Goal: Task Accomplishment & Management: Use online tool/utility

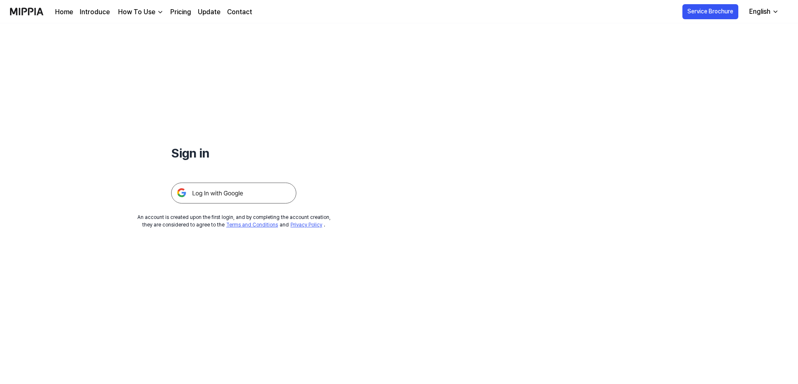
click at [229, 192] on img at bounding box center [233, 192] width 125 height 21
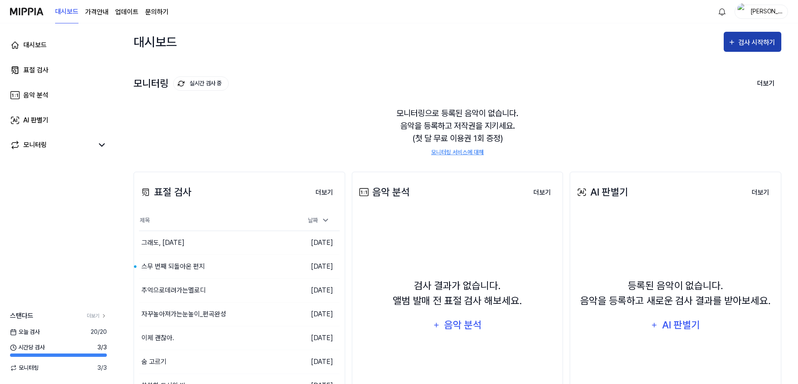
click at [756, 38] on div "검사 시작하기" at bounding box center [758, 42] width 39 height 11
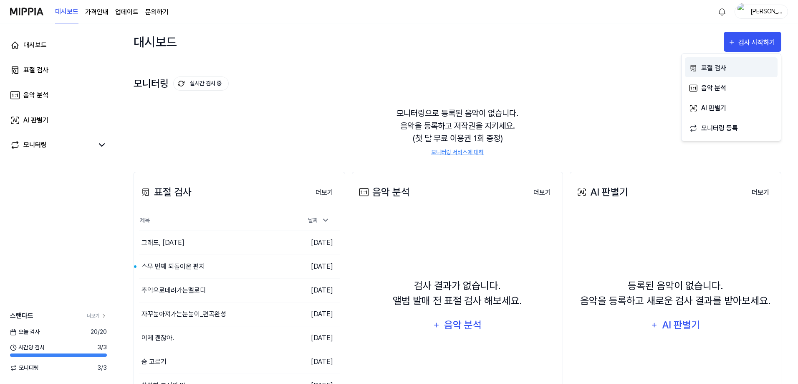
click at [725, 70] on div "표절 검사" at bounding box center [737, 68] width 73 height 11
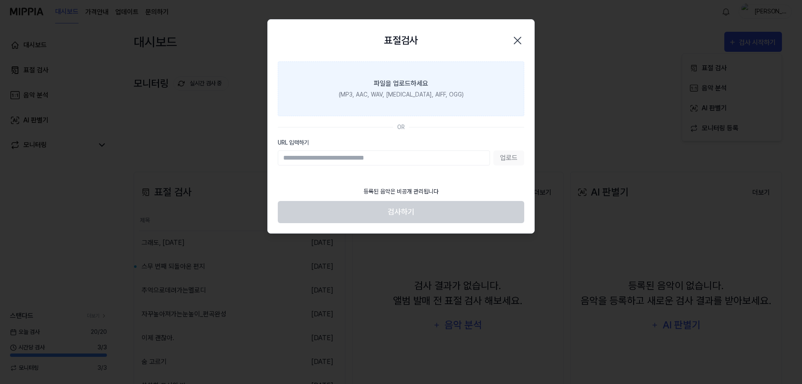
click at [443, 89] on label "파일을 업로드하세요 (MP3, AAC, WAV, FLAC, AIFF, OGG)" at bounding box center [401, 88] width 246 height 55
click at [0, 0] on input "파일을 업로드하세요 (MP3, AAC, WAV, FLAC, AIFF, OGG)" at bounding box center [0, 0] width 0 height 0
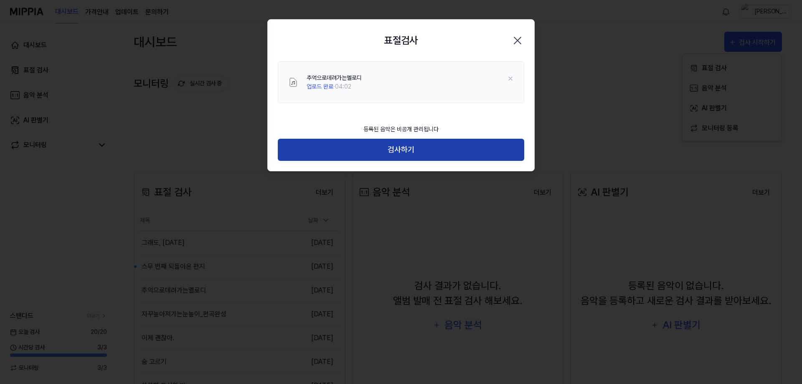
click at [427, 158] on button "검사하기" at bounding box center [401, 150] width 246 height 22
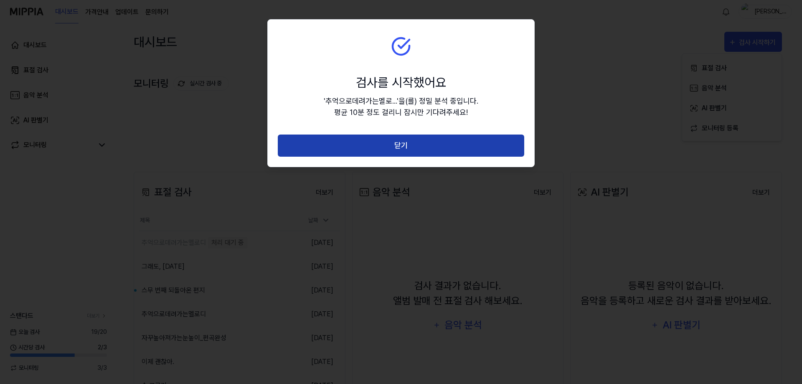
click at [370, 142] on button "닫기" at bounding box center [401, 145] width 246 height 22
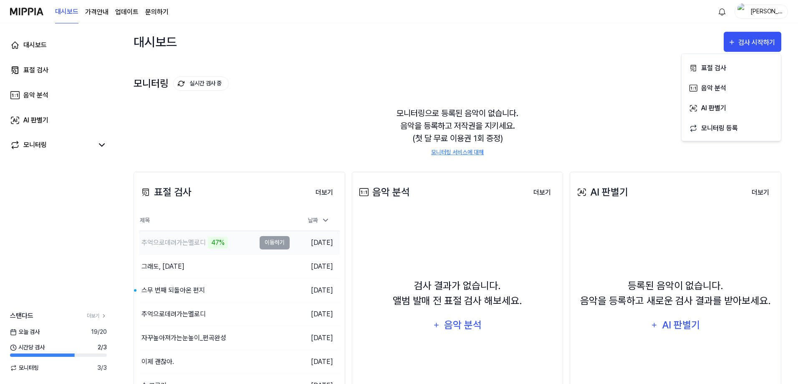
click at [178, 241] on div "추억으로데려가는멜로디" at bounding box center [174, 243] width 64 height 10
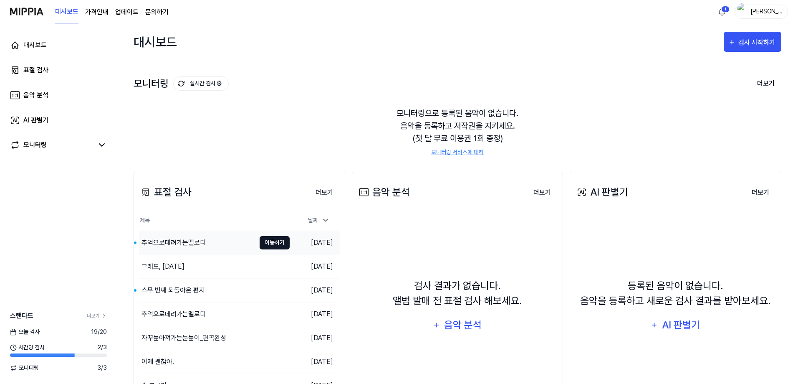
click at [266, 243] on button "이동하기" at bounding box center [275, 242] width 30 height 13
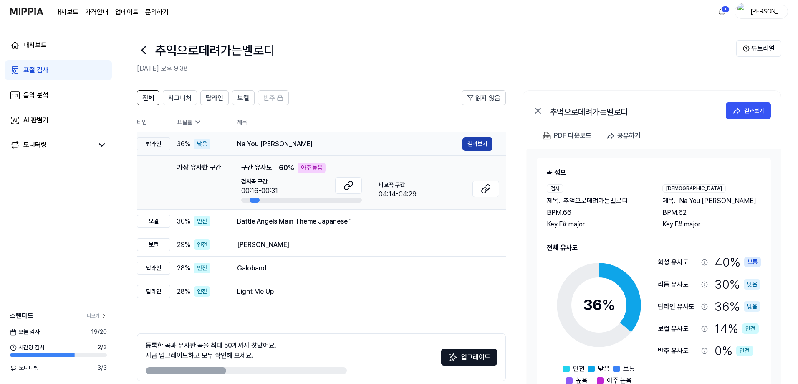
click at [488, 146] on button "결과보기" at bounding box center [478, 143] width 30 height 13
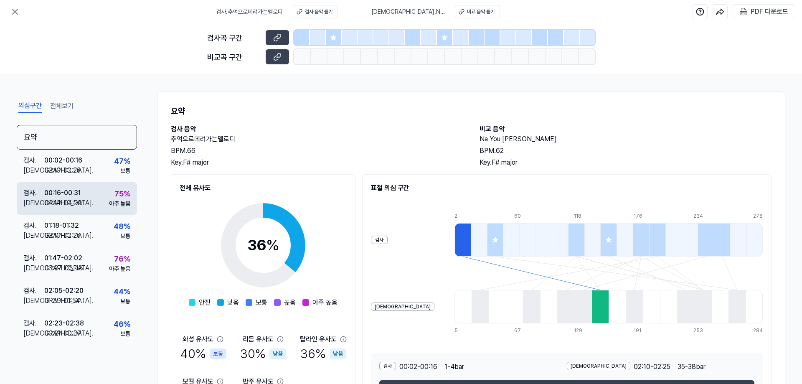
click at [121, 193] on div "75 %" at bounding box center [122, 193] width 16 height 11
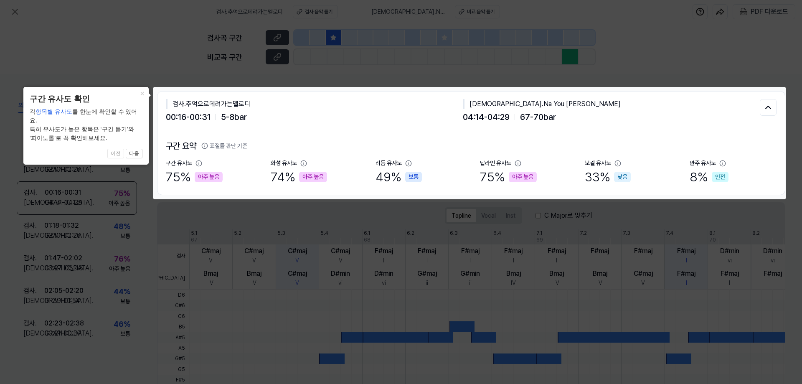
scroll to position [42, 0]
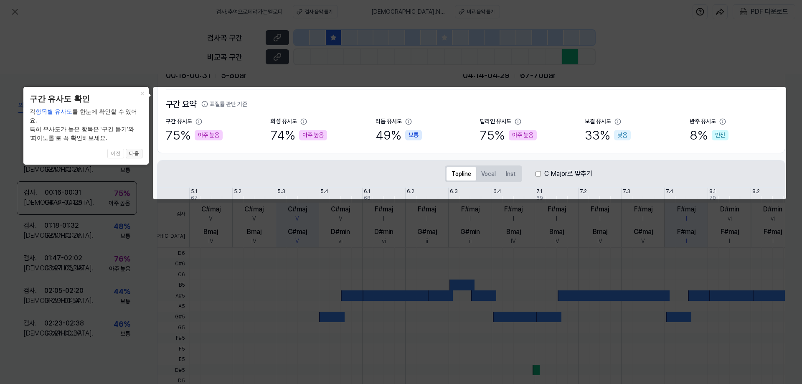
click at [136, 156] on button "다음" at bounding box center [134, 154] width 17 height 10
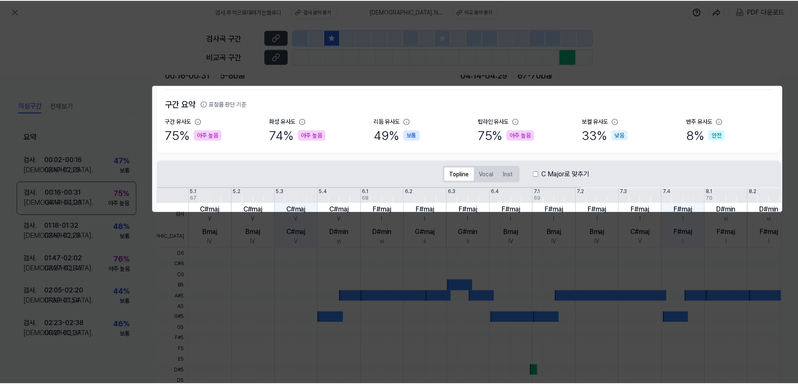
scroll to position [134, 0]
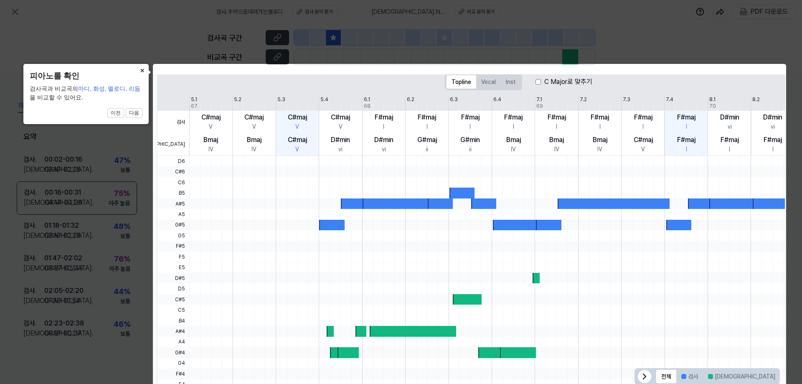
click at [141, 71] on button "×" at bounding box center [141, 70] width 13 height 12
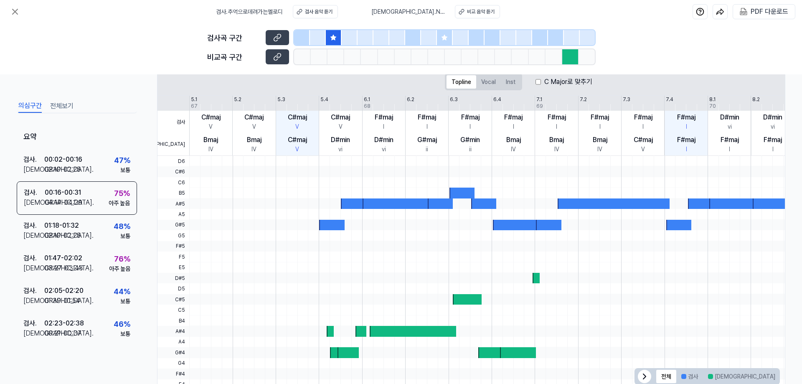
click at [334, 41] on div at bounding box center [334, 37] width 16 height 15
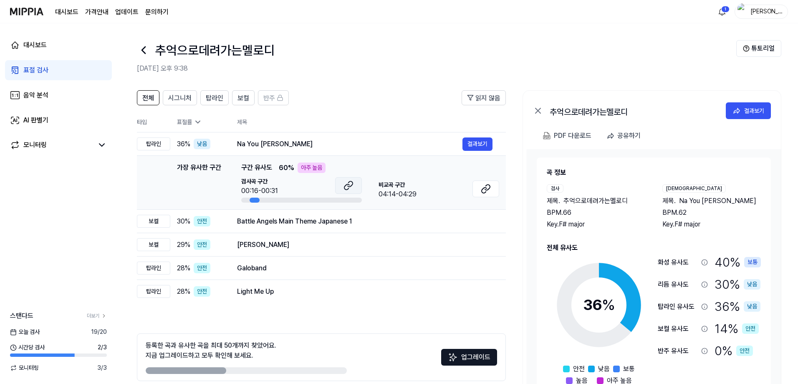
click at [343, 190] on button at bounding box center [348, 185] width 27 height 17
click at [491, 193] on icon at bounding box center [486, 189] width 10 height 10
click at [198, 121] on icon at bounding box center [198, 122] width 8 height 8
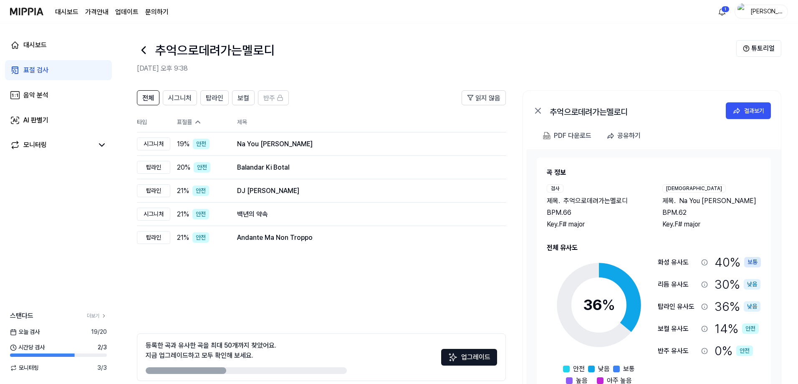
click at [198, 121] on icon at bounding box center [198, 122] width 8 height 8
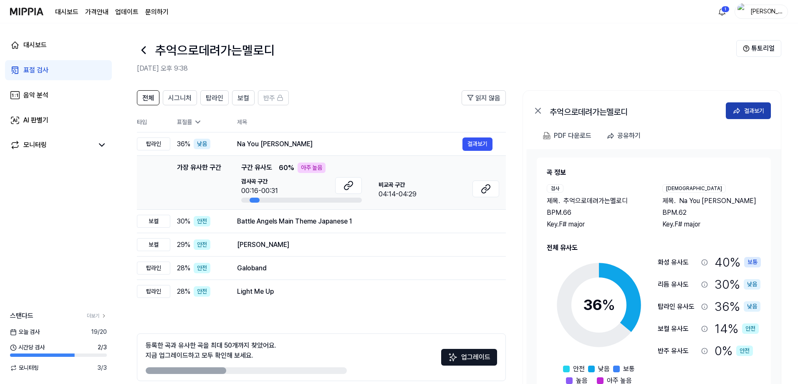
click at [749, 111] on div "결과보기" at bounding box center [754, 110] width 20 height 9
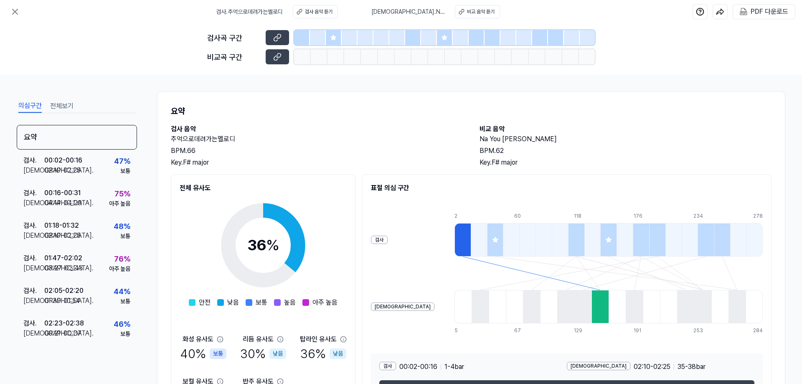
scroll to position [61, 0]
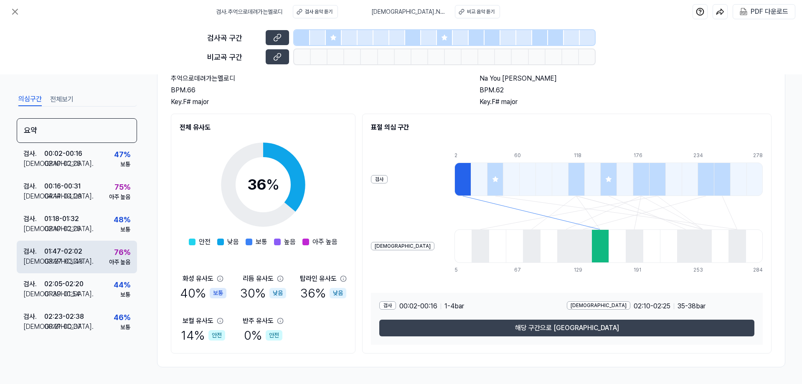
click at [115, 255] on div "76 %" at bounding box center [122, 251] width 16 height 11
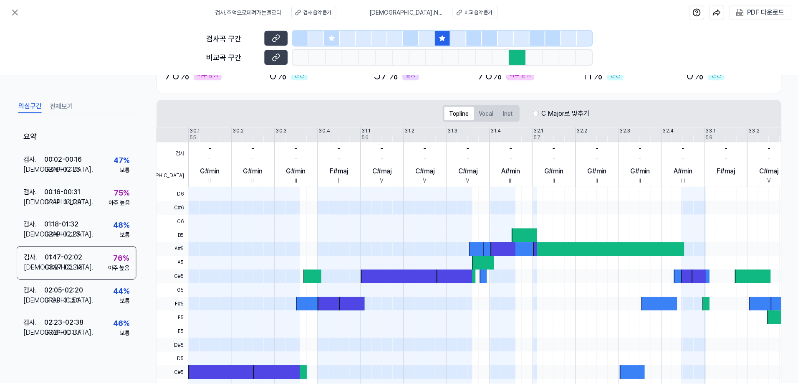
scroll to position [157, 0]
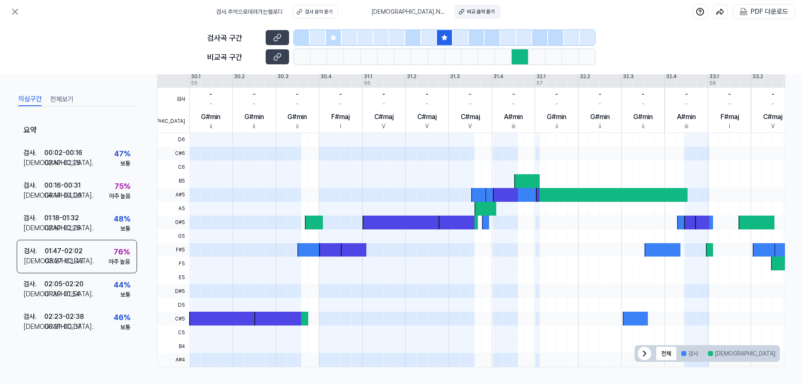
click at [475, 11] on div "비교 음악 듣기" at bounding box center [481, 12] width 28 height 8
click at [516, 59] on div at bounding box center [519, 56] width 17 height 15
click at [273, 56] on icon at bounding box center [277, 57] width 8 height 8
click at [443, 38] on icon at bounding box center [443, 37] width 5 height 5
click at [14, 12] on icon at bounding box center [15, 12] width 10 height 10
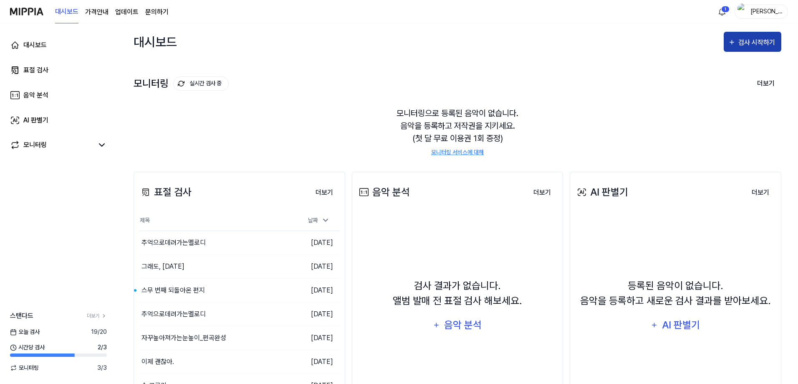
click at [757, 43] on div "검사 시작하기" at bounding box center [758, 42] width 39 height 11
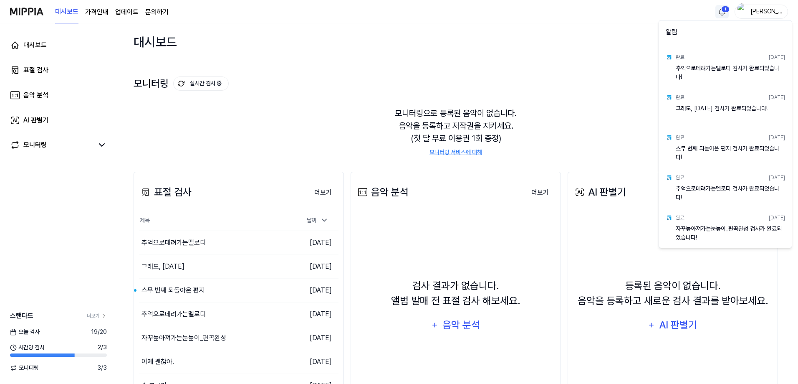
click at [726, 14] on html "대시보드 가격안내 업데이트 문의하기 1 Julie 대시보드 표절 검사 음악 분석 AI 판별기 모니터링 스탠다드 더보기 오늘 검사 19 / 20…" at bounding box center [399, 192] width 798 height 384
drag, startPoint x: 549, startPoint y: 58, endPoint x: 595, endPoint y: 49, distance: 46.9
click at [549, 58] on html "대시보드 가격안내 업데이트 문의하기 Julie 대시보드 표절 검사 음악 분석 AI 판별기 모니터링 스탠다드 더보기 오늘 검사 19 / 20 시…" at bounding box center [401, 192] width 802 height 384
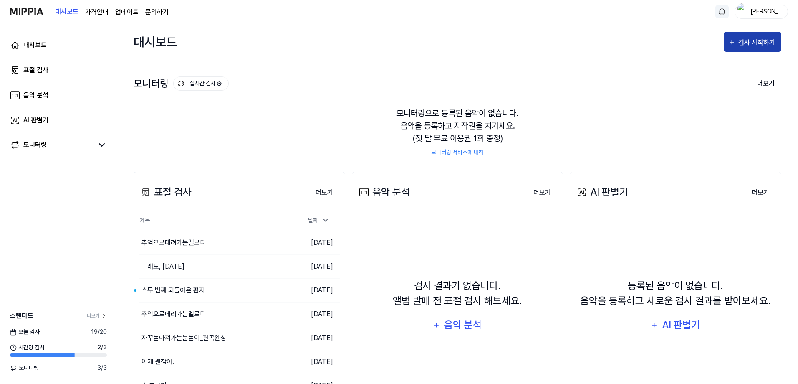
click at [750, 50] on button "검사 시작하기" at bounding box center [753, 42] width 58 height 20
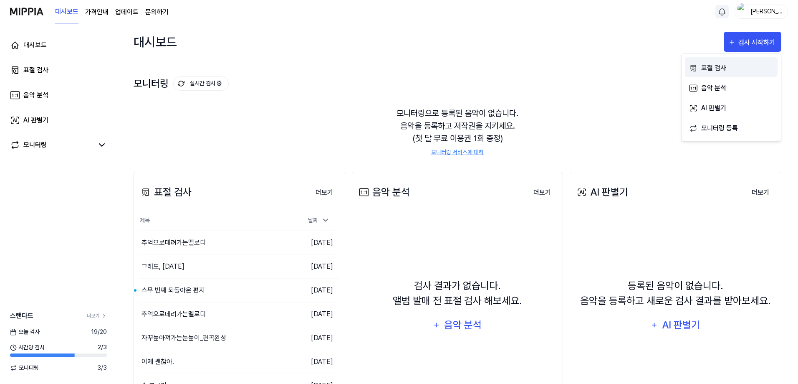
click at [714, 69] on div "표절 검사" at bounding box center [737, 68] width 73 height 11
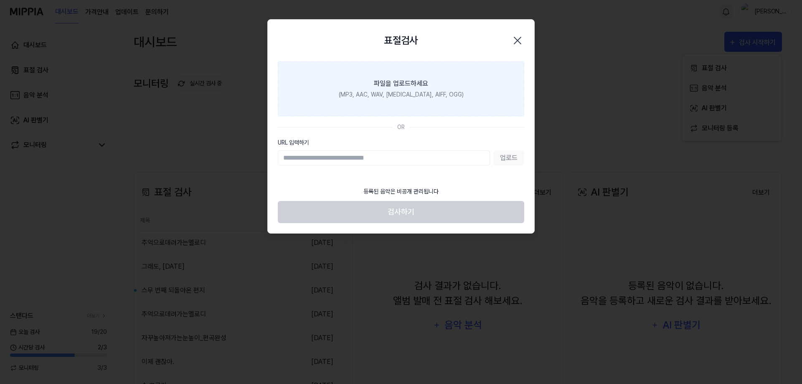
click at [411, 98] on div "(MP3, AAC, WAV, FLAC, AIFF, OGG)" at bounding box center [401, 94] width 125 height 9
click at [0, 0] on input "파일을 업로드하세요 (MP3, AAC, WAV, FLAC, AIFF, OGG)" at bounding box center [0, 0] width 0 height 0
click at [407, 107] on label "파일을 업로드하세요 (MP3, AAC, WAV, FLAC, AIFF, OGG)" at bounding box center [401, 88] width 246 height 55
click at [0, 0] on input "파일을 업로드하세요 (MP3, AAC, WAV, FLAC, AIFF, OGG)" at bounding box center [0, 0] width 0 height 0
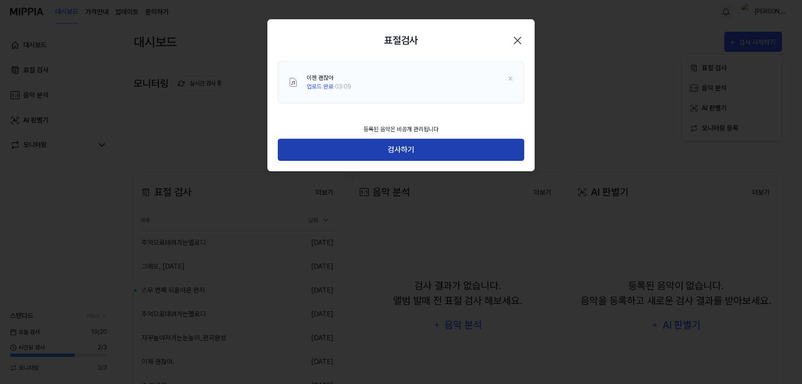
click at [479, 151] on button "검사하기" at bounding box center [401, 150] width 246 height 22
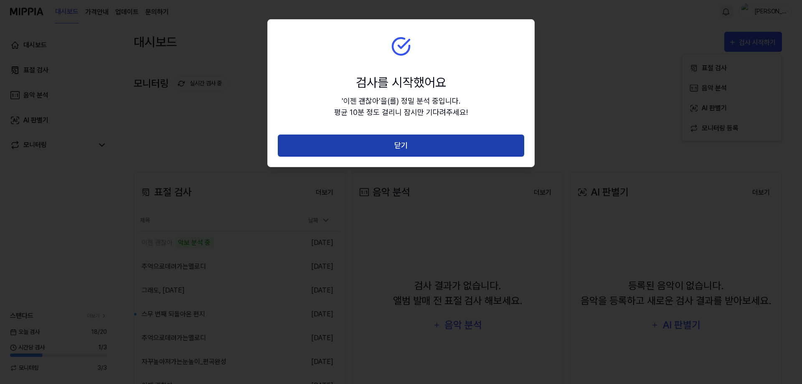
click at [424, 152] on button "닫기" at bounding box center [401, 145] width 246 height 22
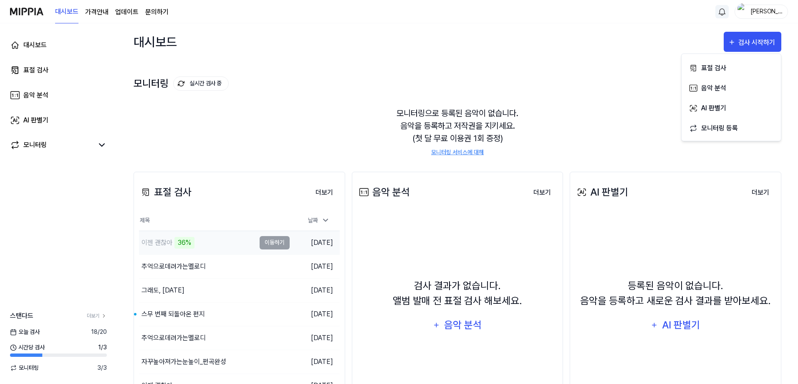
click at [281, 243] on td "이젠 괜찮아 36% 이동하기" at bounding box center [214, 242] width 151 height 23
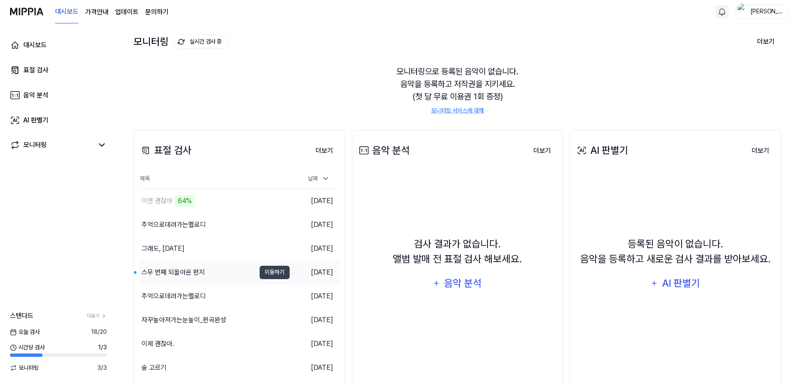
scroll to position [84, 0]
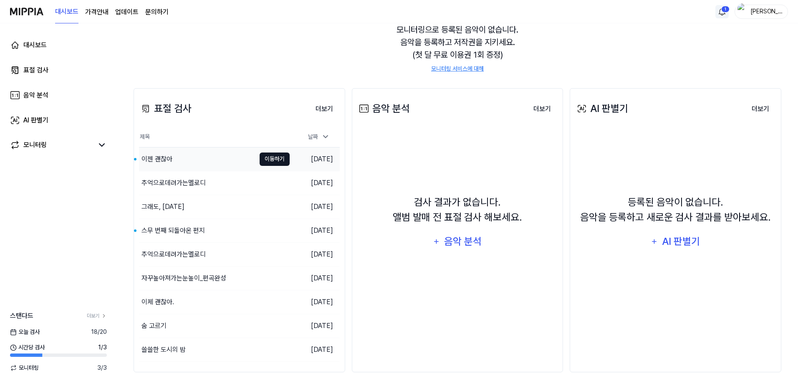
click at [286, 157] on button "이동하기" at bounding box center [275, 158] width 30 height 13
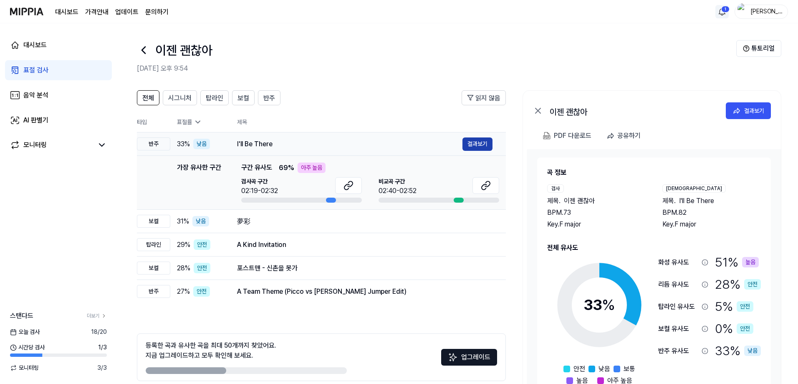
click at [483, 147] on button "결과보기" at bounding box center [478, 143] width 30 height 13
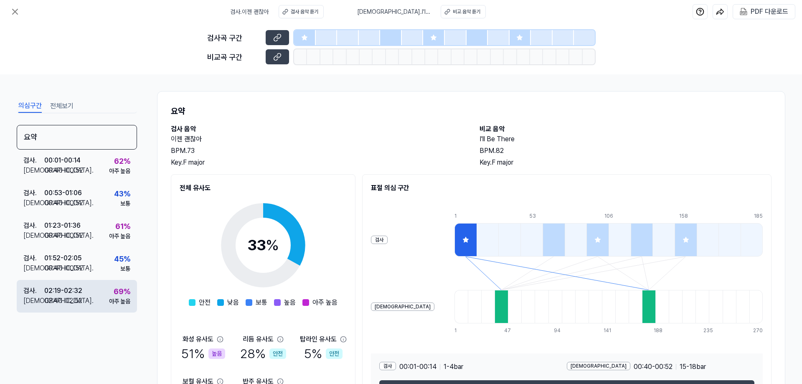
click at [108, 296] on div "검사 . 02:19 - 02:32 비교 . 02:40 - 02:52 69 % 아주 높음" at bounding box center [77, 296] width 120 height 33
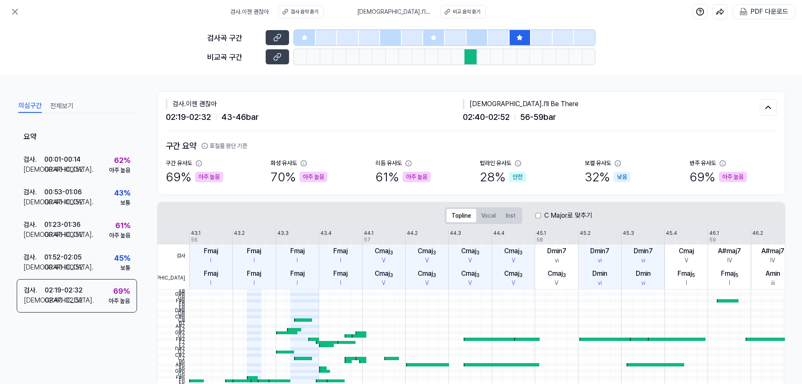
scroll to position [84, 0]
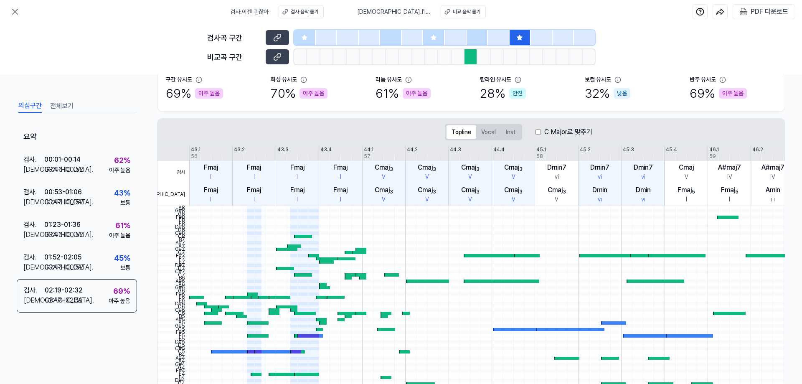
click at [514, 38] on div at bounding box center [520, 37] width 22 height 15
click at [280, 36] on icon at bounding box center [277, 37] width 8 height 8
click at [279, 52] on button at bounding box center [277, 56] width 23 height 15
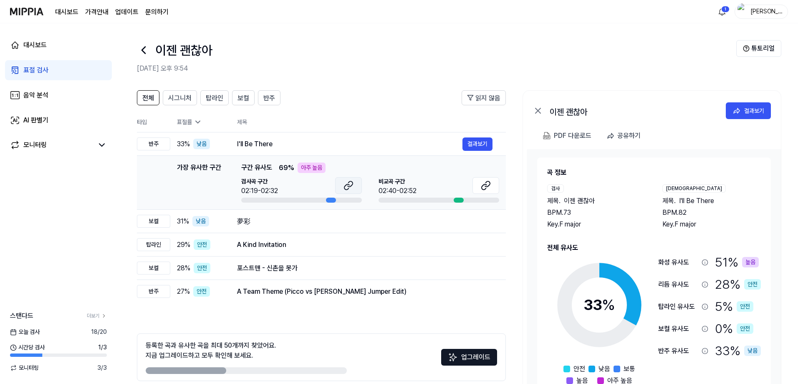
click at [352, 185] on icon at bounding box center [349, 185] width 10 height 10
click at [486, 191] on button at bounding box center [486, 185] width 27 height 17
click at [486, 139] on button "결과보기" at bounding box center [478, 143] width 30 height 13
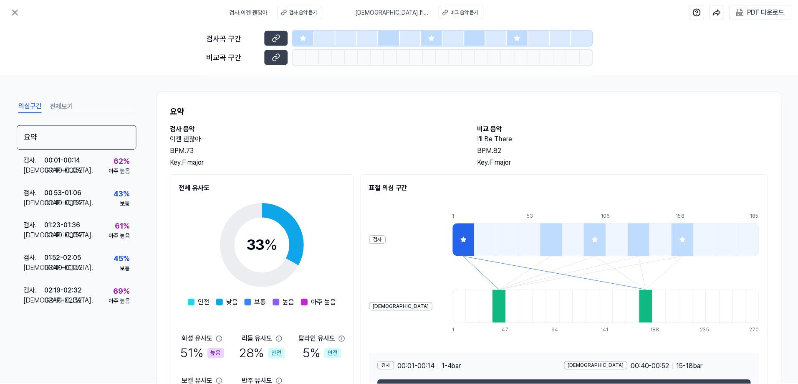
scroll to position [61, 0]
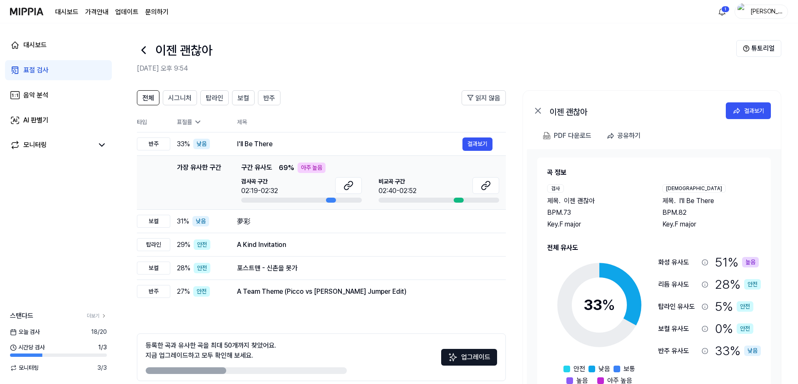
scroll to position [37, 0]
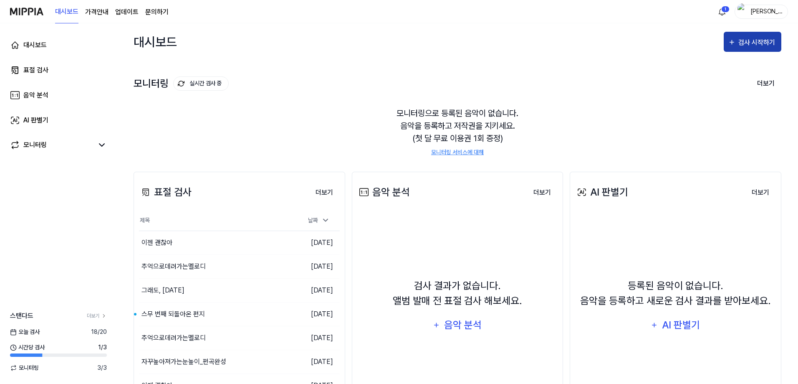
click at [746, 42] on div "검사 시작하기" at bounding box center [758, 42] width 39 height 11
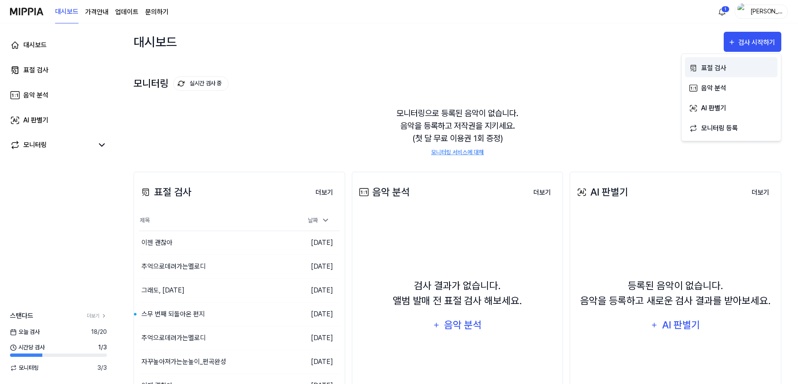
click at [719, 68] on div "표절 검사" at bounding box center [737, 68] width 73 height 11
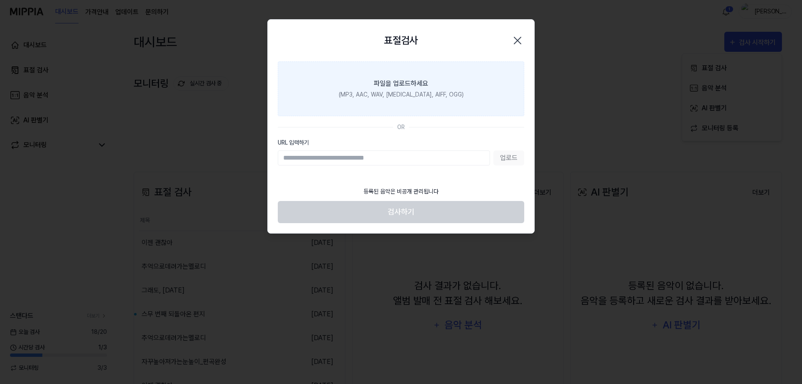
click at [424, 91] on div "(MP3, AAC, WAV, FLAC, AIFF, OGG)" at bounding box center [401, 94] width 125 height 9
click at [0, 0] on input "파일을 업로드하세요 (MP3, AAC, WAV, FLAC, AIFF, OGG)" at bounding box center [0, 0] width 0 height 0
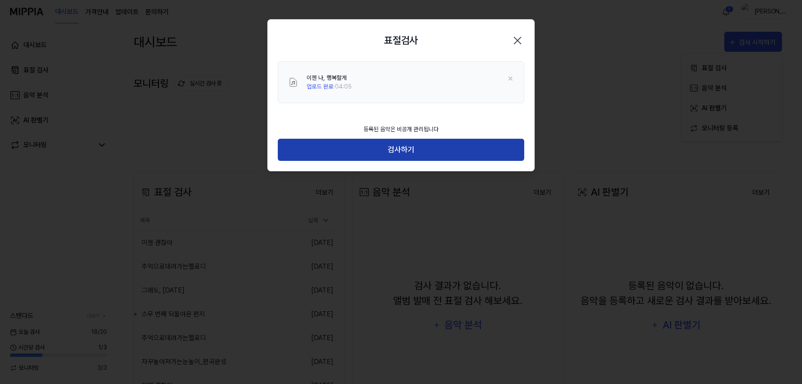
click at [410, 147] on button "검사하기" at bounding box center [401, 150] width 246 height 22
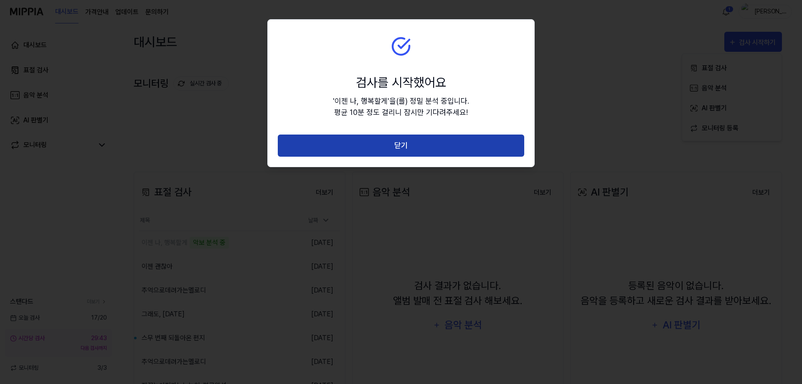
click at [415, 143] on button "닫기" at bounding box center [401, 145] width 246 height 22
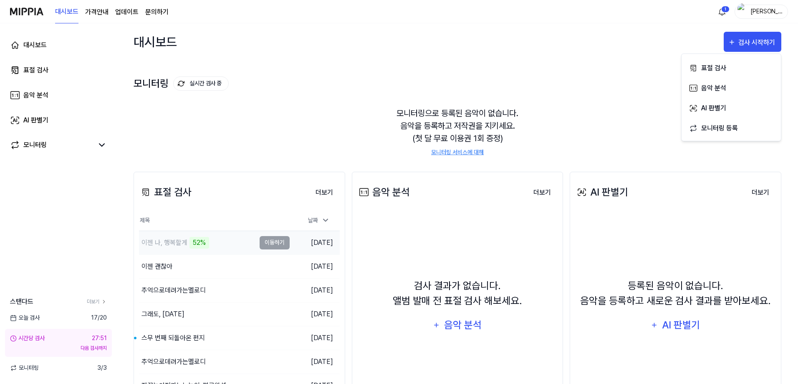
click at [279, 246] on td "이젠 나, 행복할게 52% 이동하기" at bounding box center [214, 242] width 151 height 23
click at [278, 243] on td "이젠 나, 행복할게 52% 이동하기" at bounding box center [214, 242] width 151 height 23
click at [275, 243] on td "이젠 나, 행복할게 54% 이동하기" at bounding box center [214, 242] width 151 height 23
click at [270, 244] on button "이동하기" at bounding box center [275, 242] width 30 height 13
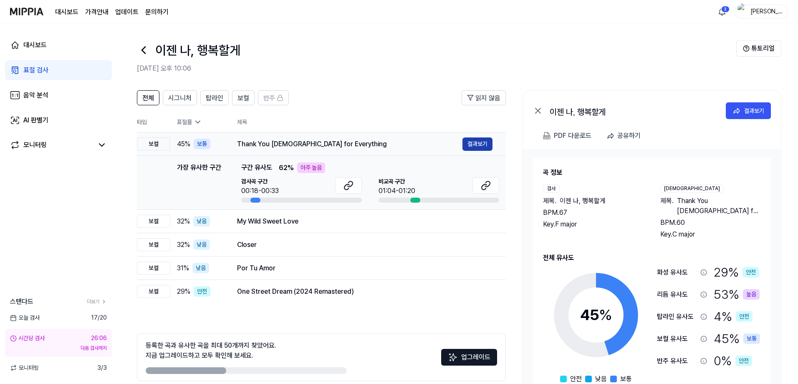
click at [478, 144] on button "결과보기" at bounding box center [478, 143] width 30 height 13
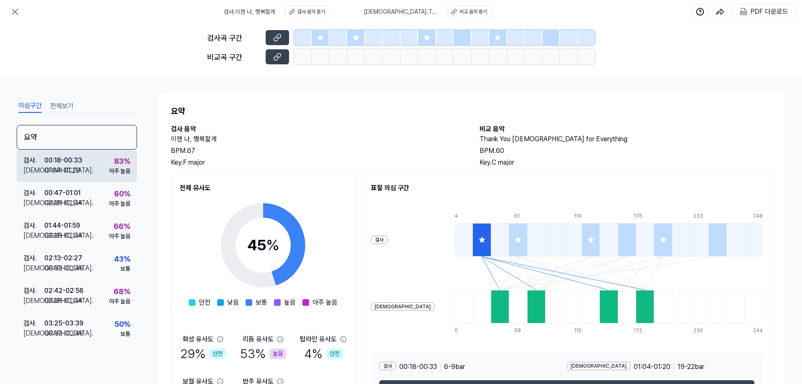
click at [104, 165] on div "검사 . 00:18 - 00:33 비교 . 01:04 - 01:20 83 % 아주 높음" at bounding box center [77, 165] width 120 height 33
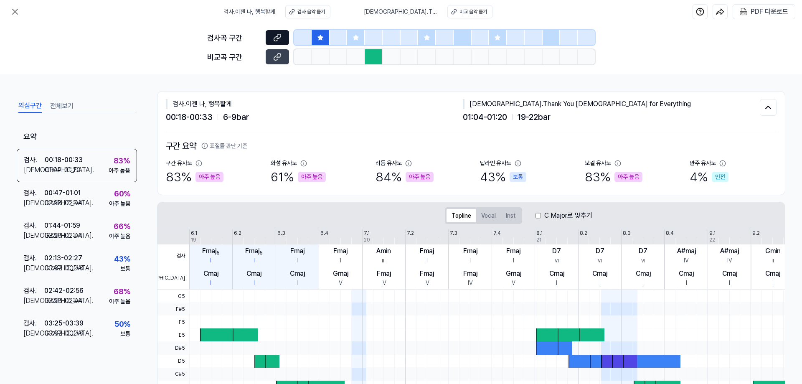
click at [277, 35] on icon at bounding box center [277, 37] width 8 height 8
click at [267, 57] on button at bounding box center [277, 56] width 23 height 15
click at [319, 37] on icon at bounding box center [319, 37] width 5 height 5
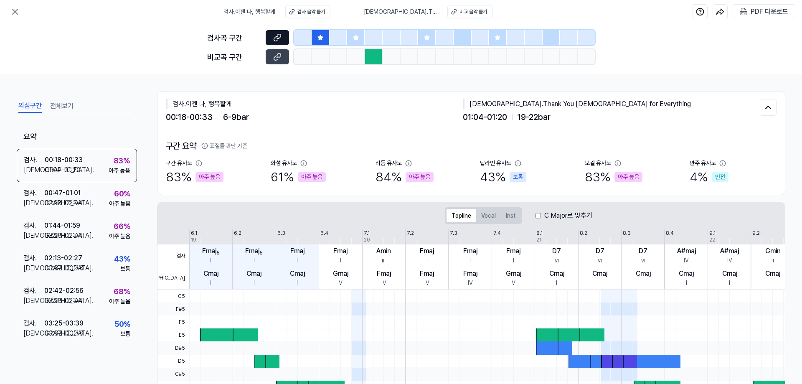
click at [280, 37] on icon at bounding box center [278, 36] width 4 height 5
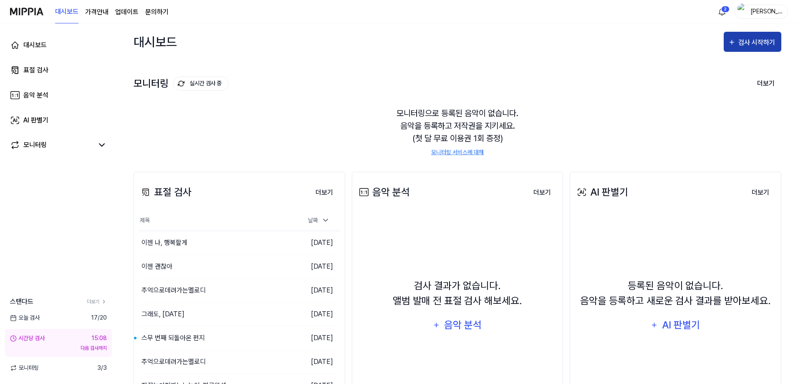
click at [762, 42] on div "검사 시작하기" at bounding box center [758, 42] width 39 height 11
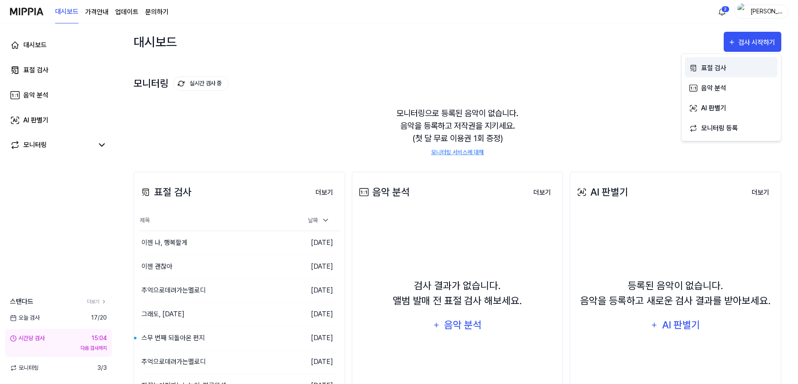
click at [720, 63] on div "표절 검사" at bounding box center [737, 68] width 73 height 11
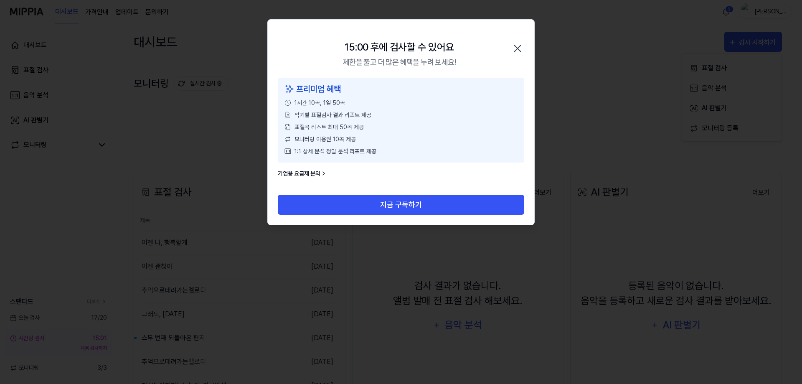
click at [515, 47] on icon "button" at bounding box center [517, 48] width 13 height 13
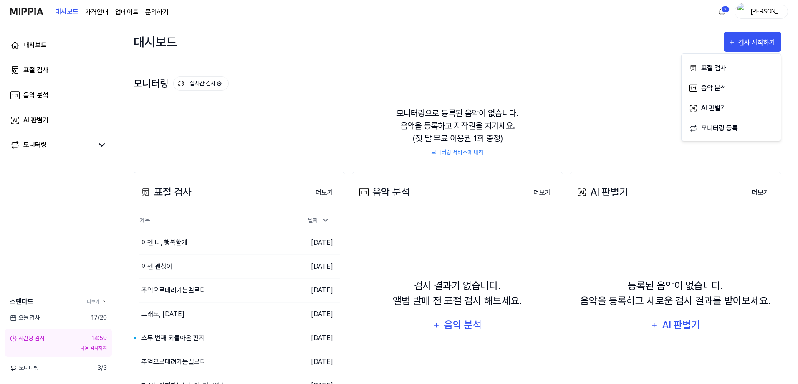
click at [771, 13] on div "Julie" at bounding box center [766, 11] width 33 height 9
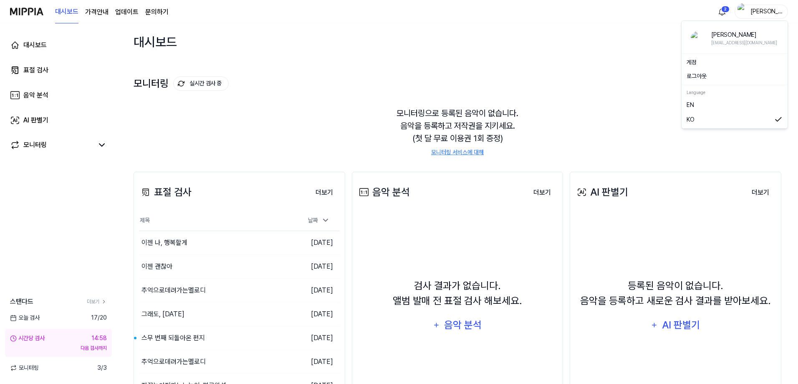
click at [706, 76] on button "로그아웃" at bounding box center [735, 76] width 96 height 9
